Goal: Complete application form

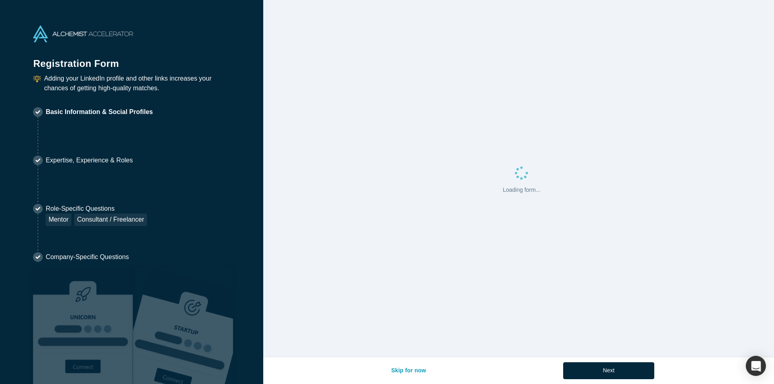
select select "US"
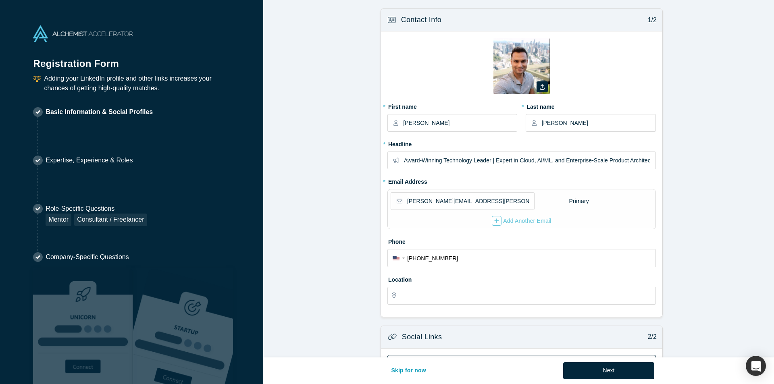
type input "Seattle, WA, USA"
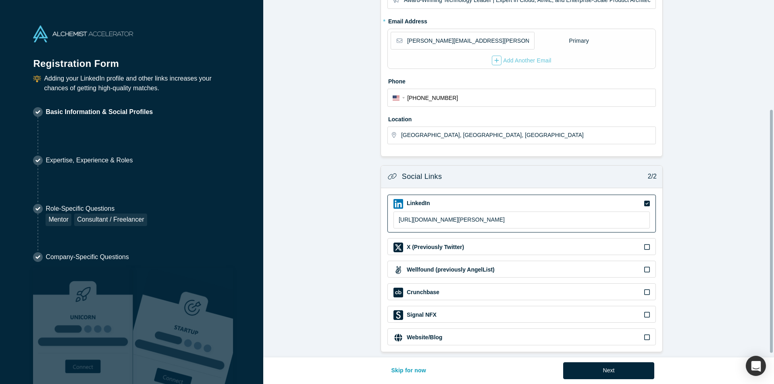
scroll to position [167, 0]
click at [596, 373] on button "Next" at bounding box center [609, 370] width 92 height 17
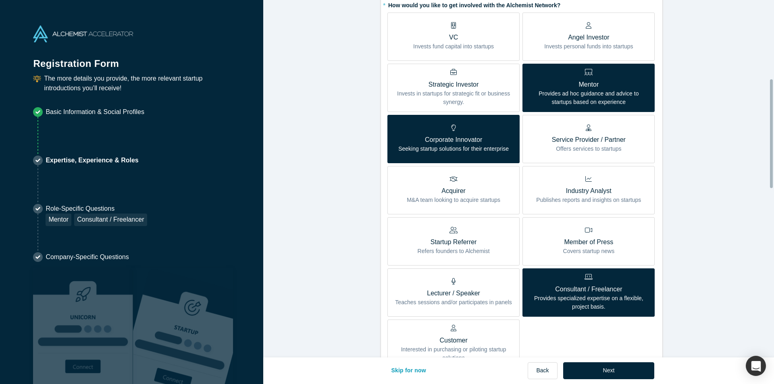
scroll to position [282, 0]
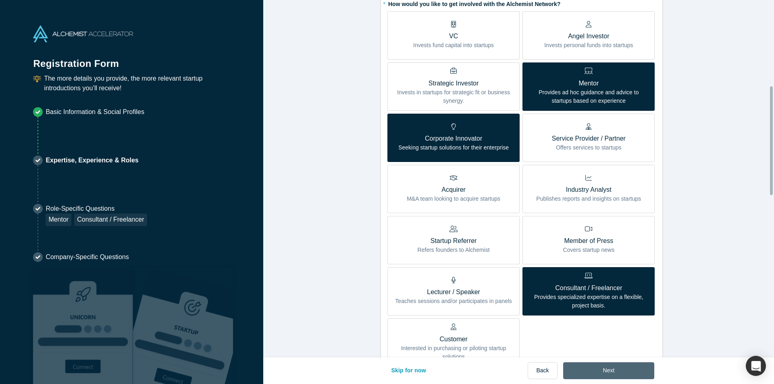
click at [609, 374] on button "Next" at bounding box center [609, 370] width 92 height 17
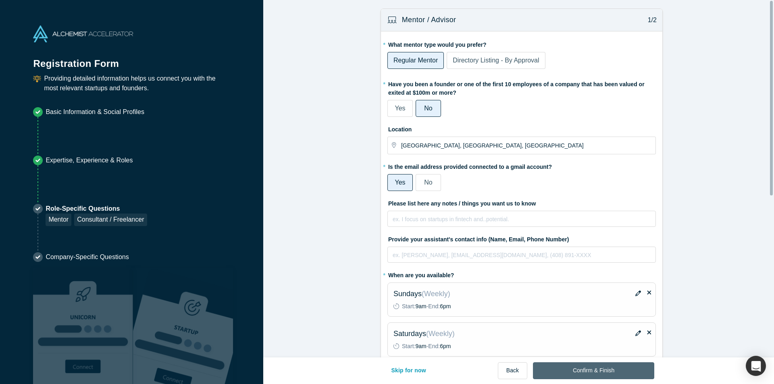
click at [609, 374] on button "Confirm & Finish" at bounding box center [593, 370] width 121 height 17
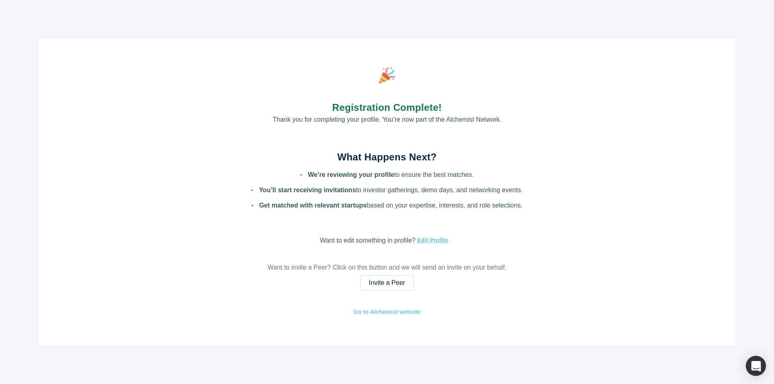
click at [412, 313] on link "Go to Alchemist website" at bounding box center [387, 312] width 68 height 9
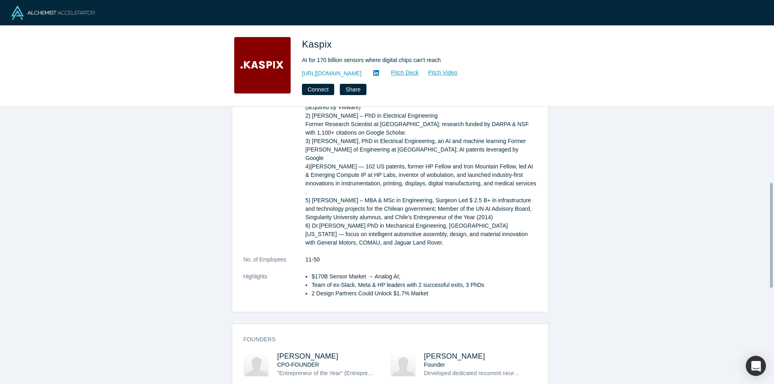
scroll to position [202, 0]
